Goal: Task Accomplishment & Management: Manage account settings

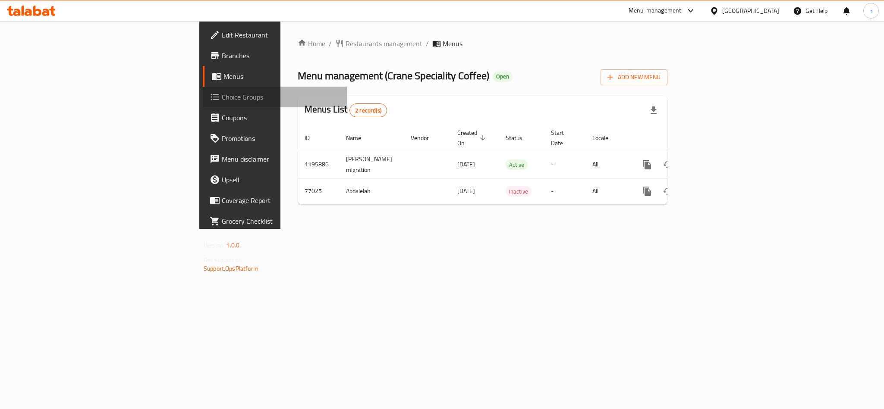
click at [222, 97] on span "Choice Groups" at bounding box center [281, 97] width 118 height 10
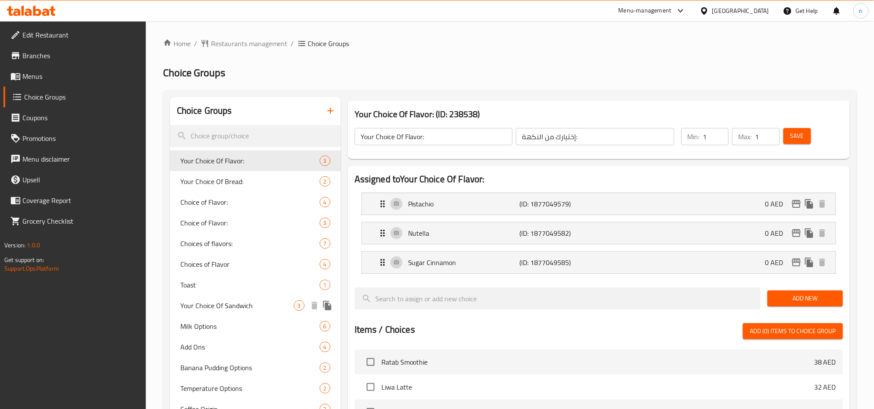
click at [234, 308] on span "Your Choice Of Sandwich" at bounding box center [236, 306] width 113 height 10
type input "Your Choice Of Sandwich"
type input "اختيارك من ساندويتش"
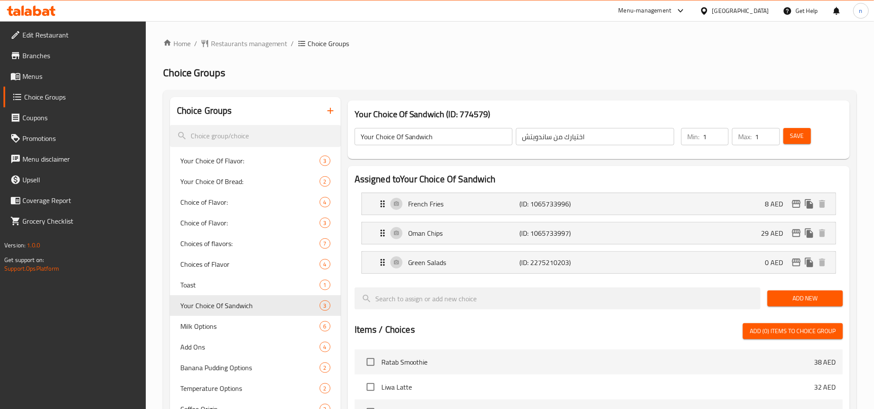
drag, startPoint x: 726, startPoint y: 13, endPoint x: 720, endPoint y: 13, distance: 6.5
click at [726, 13] on div "[GEOGRAPHIC_DATA]" at bounding box center [740, 10] width 57 height 9
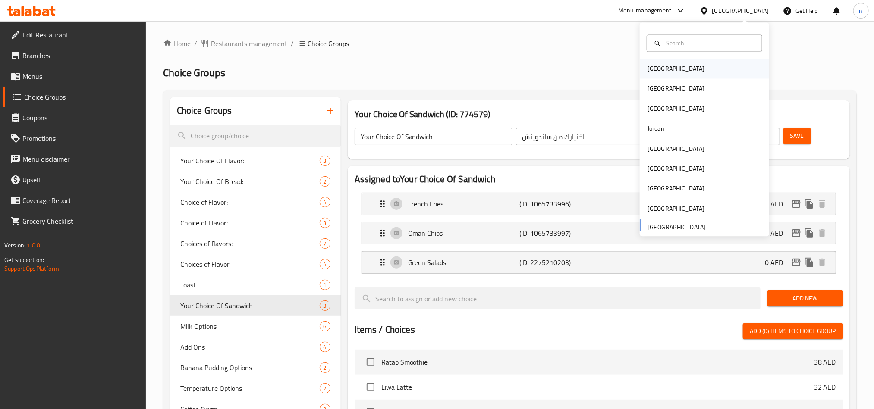
click at [672, 75] on div "[GEOGRAPHIC_DATA]" at bounding box center [704, 69] width 129 height 20
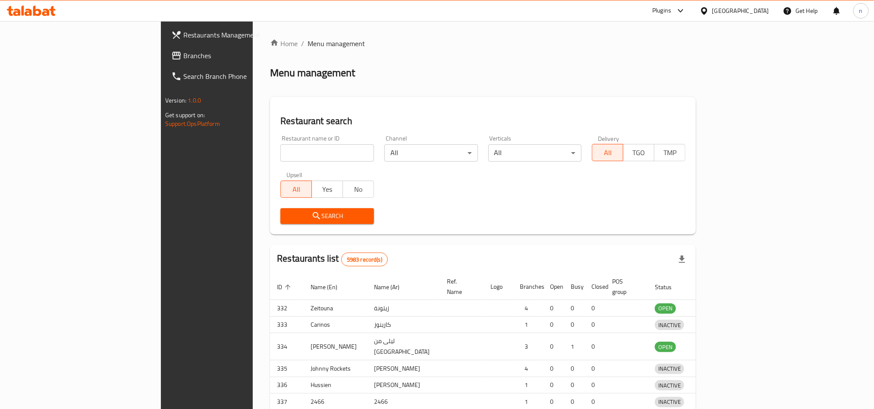
drag, startPoint x: 54, startPoint y: 57, endPoint x: 52, endPoint y: 63, distance: 5.6
click at [54, 61] on div at bounding box center [437, 204] width 874 height 409
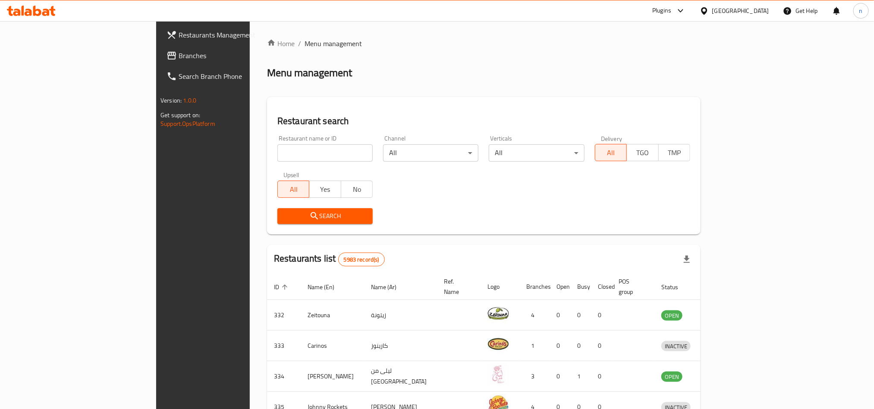
click at [179, 52] on span "Branches" at bounding box center [237, 55] width 116 height 10
